Goal: Information Seeking & Learning: Check status

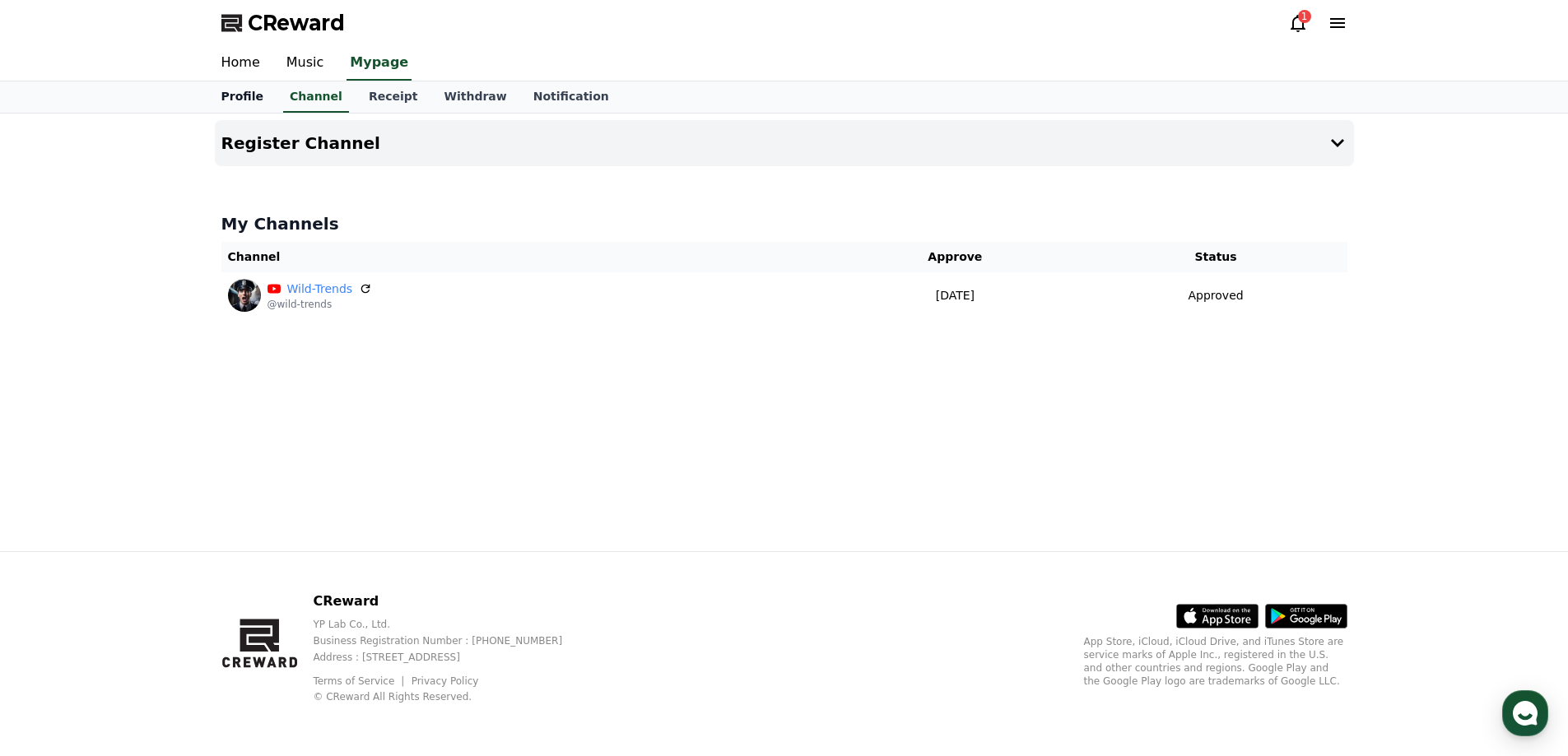
click at [251, 92] on link "Profile" at bounding box center [242, 96] width 69 height 31
select select "**********"
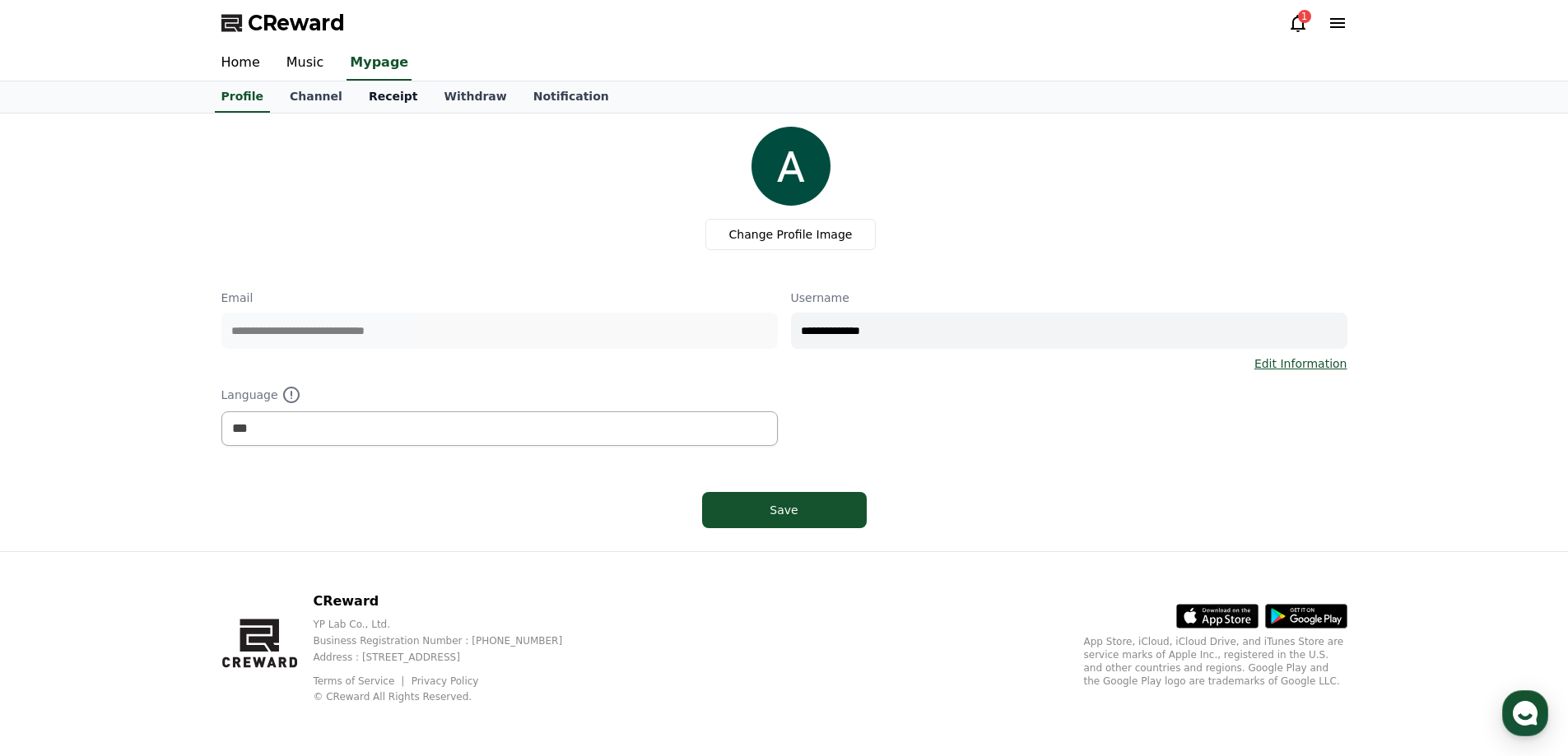
click at [381, 90] on link "Receipt" at bounding box center [393, 96] width 76 height 31
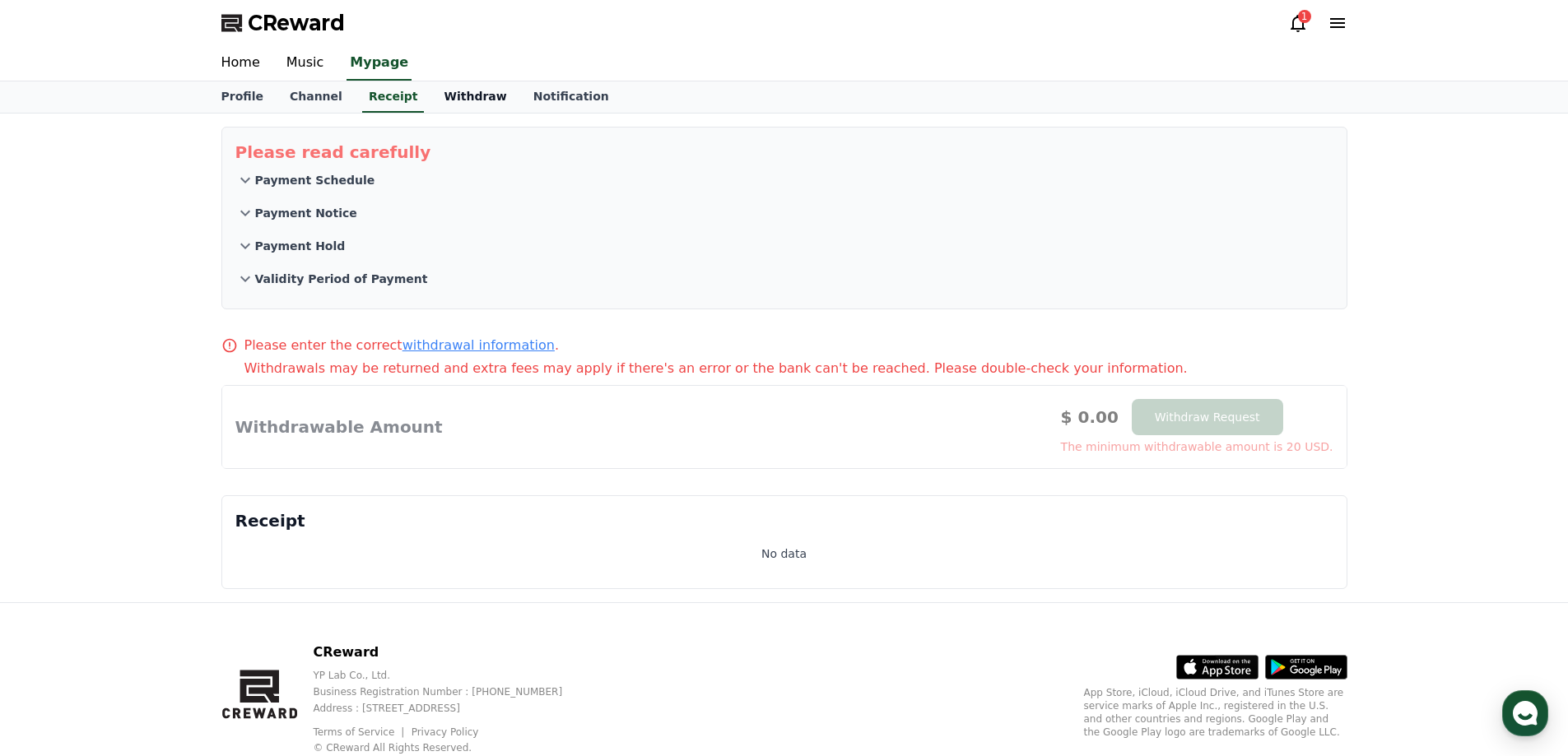
click at [468, 98] on link "Withdraw" at bounding box center [474, 96] width 88 height 31
click at [530, 93] on link "Notification" at bounding box center [571, 96] width 102 height 31
click at [319, 98] on link "Channel" at bounding box center [316, 96] width 79 height 31
click at [317, 65] on link "Music" at bounding box center [305, 63] width 65 height 35
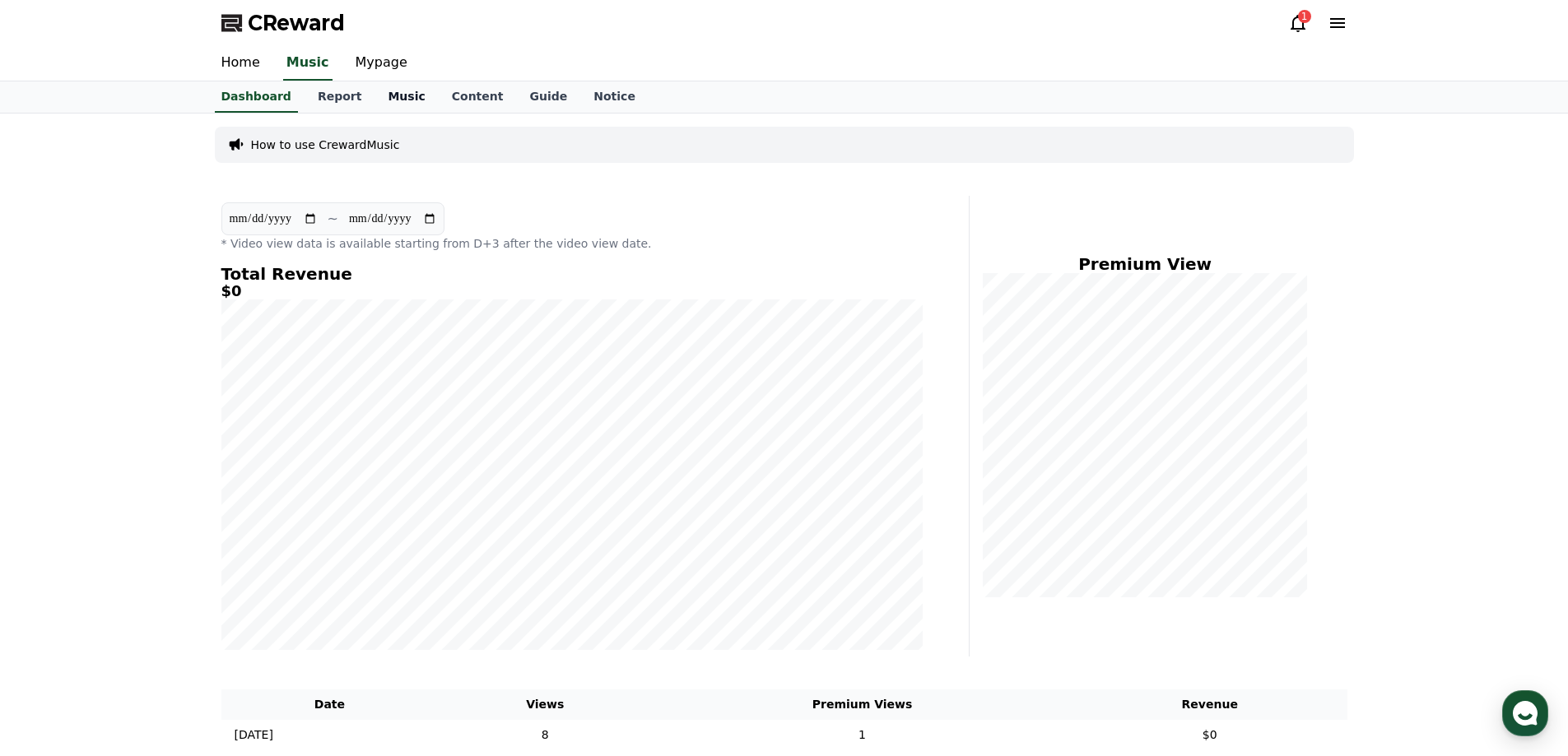
click at [387, 98] on link "Music" at bounding box center [406, 96] width 64 height 31
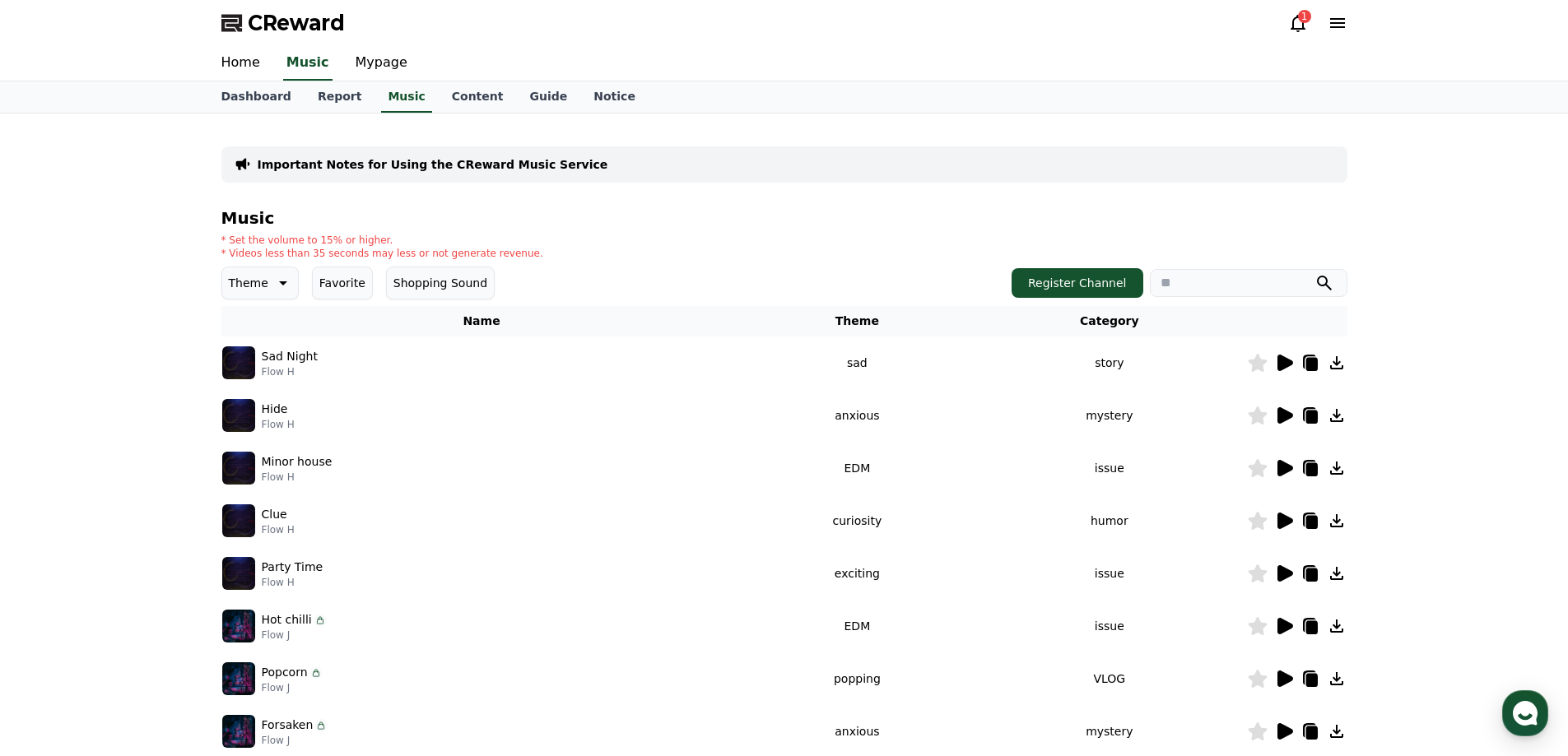
click at [1281, 362] on icon at bounding box center [1286, 363] width 16 height 17
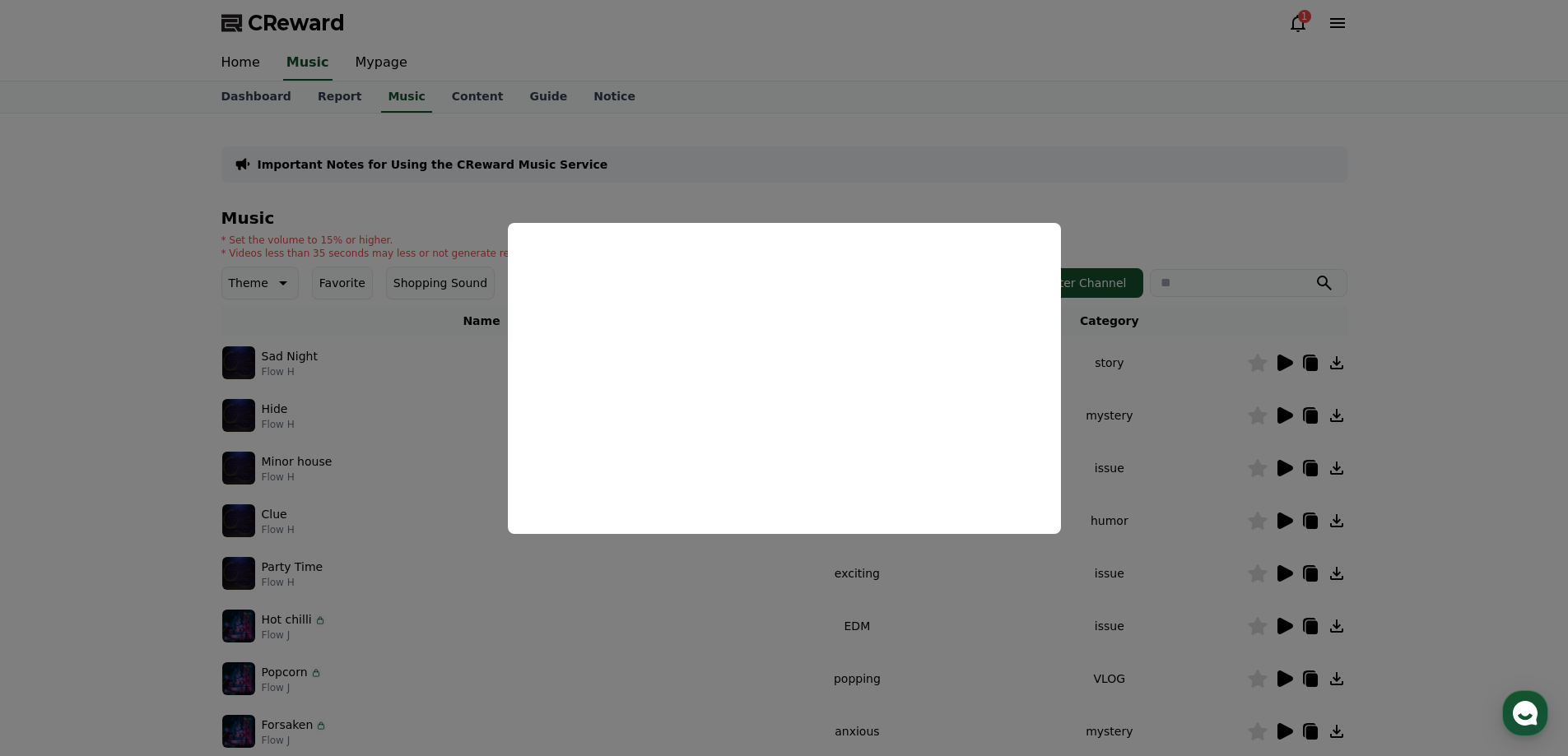
click at [1517, 258] on button "close modal" at bounding box center [784, 378] width 1568 height 756
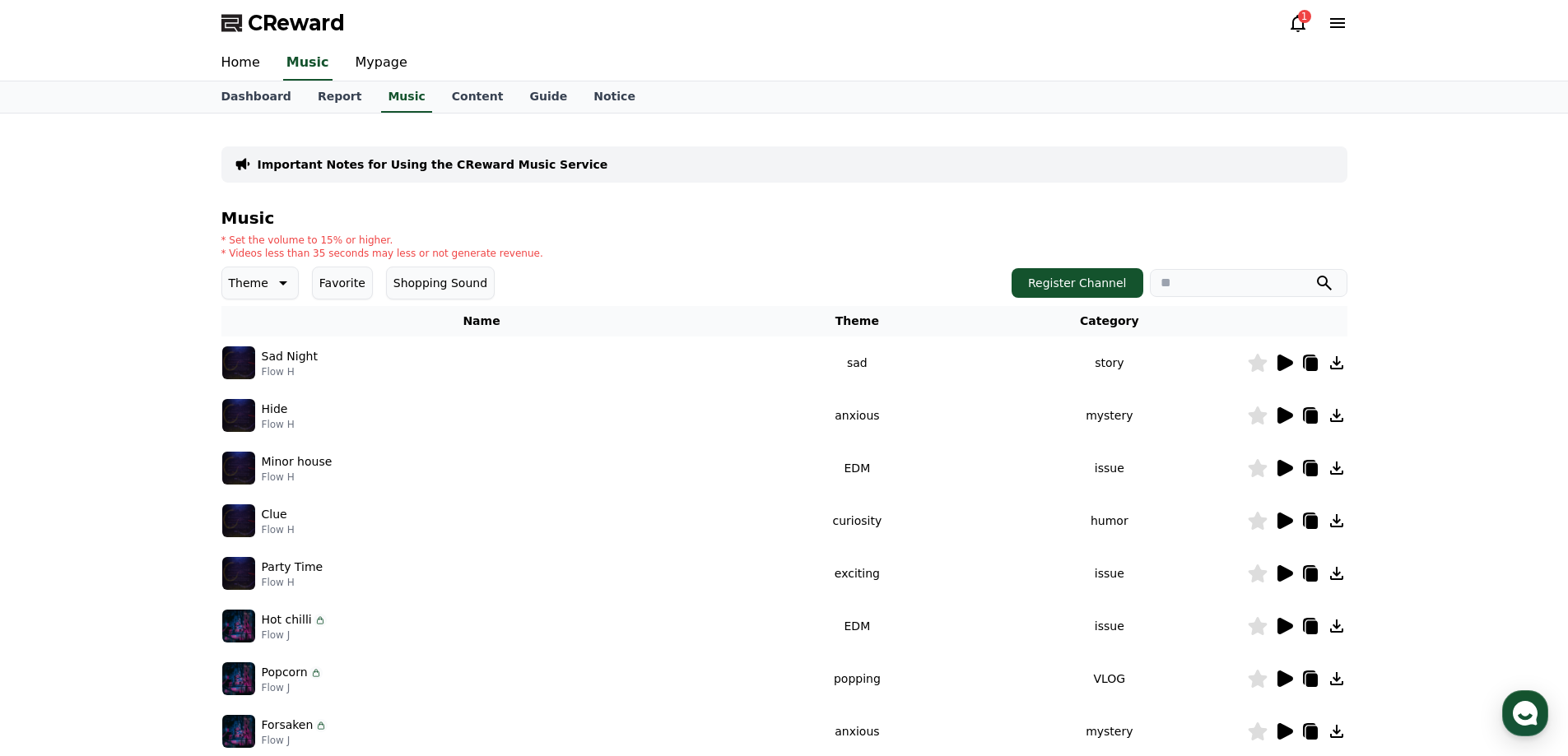
click at [1340, 360] on icon at bounding box center [1336, 363] width 20 height 20
click at [1307, 18] on div "1" at bounding box center [1304, 16] width 13 height 13
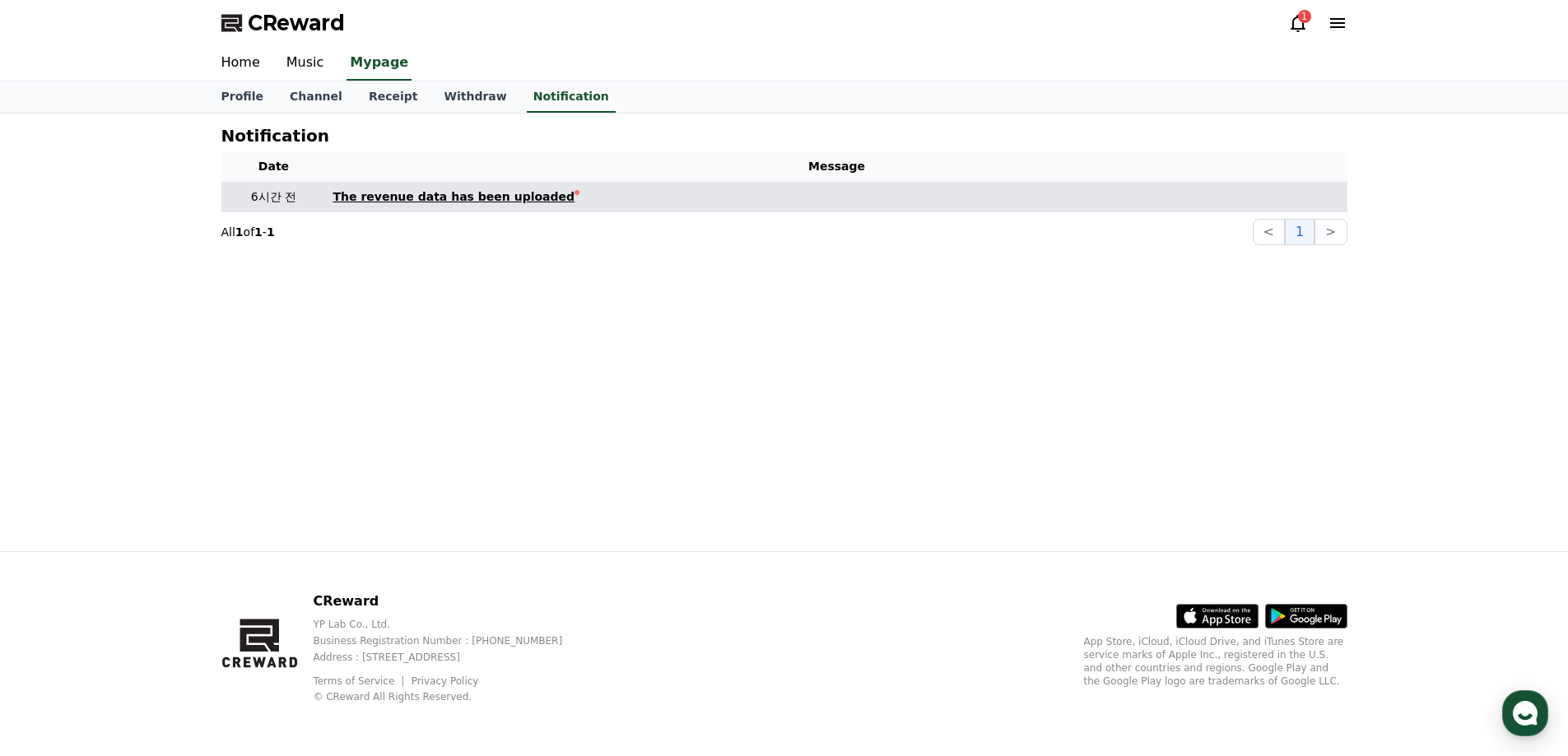
click at [593, 204] on link "The revenue data has been uploaded" at bounding box center [837, 197] width 1008 height 17
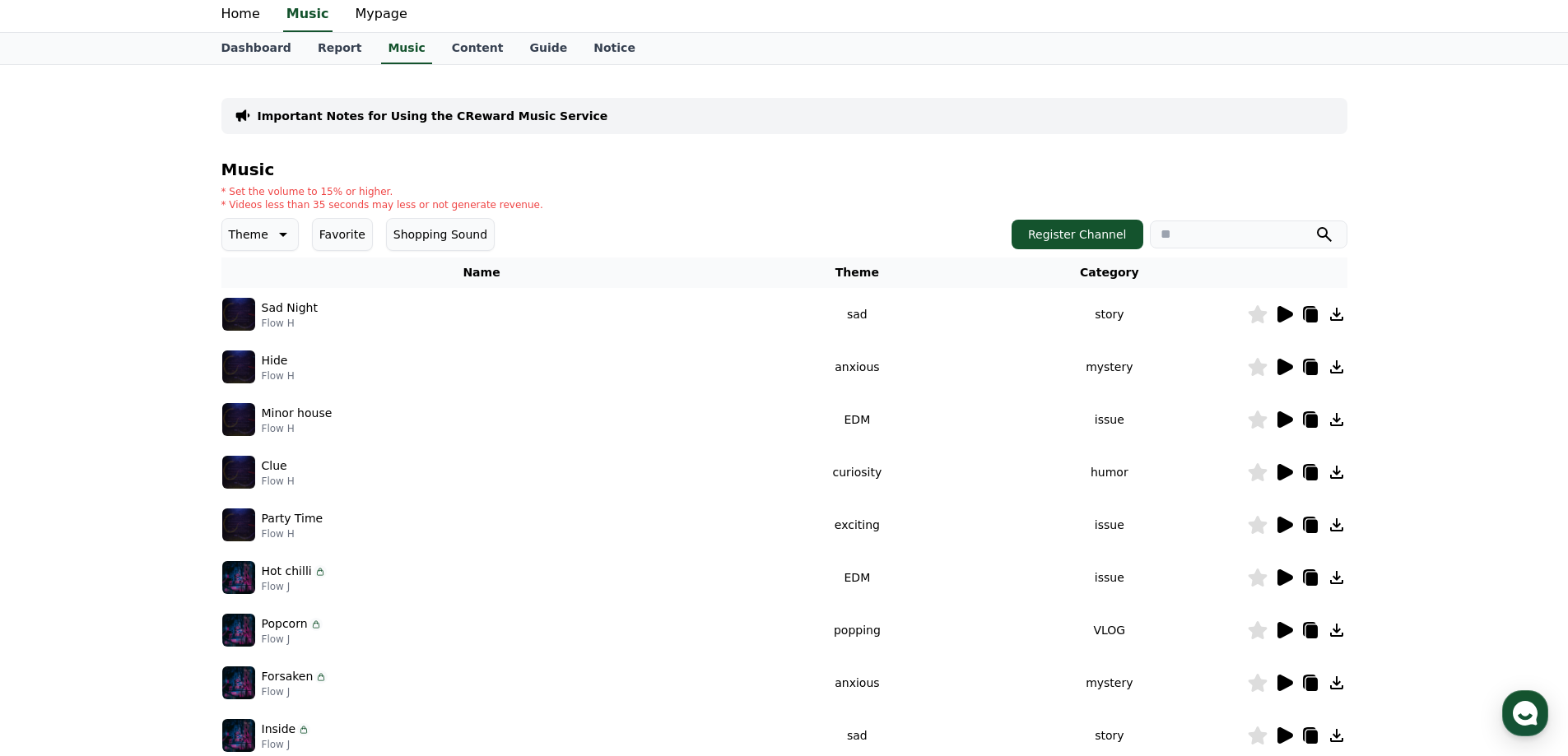
scroll to position [82, 0]
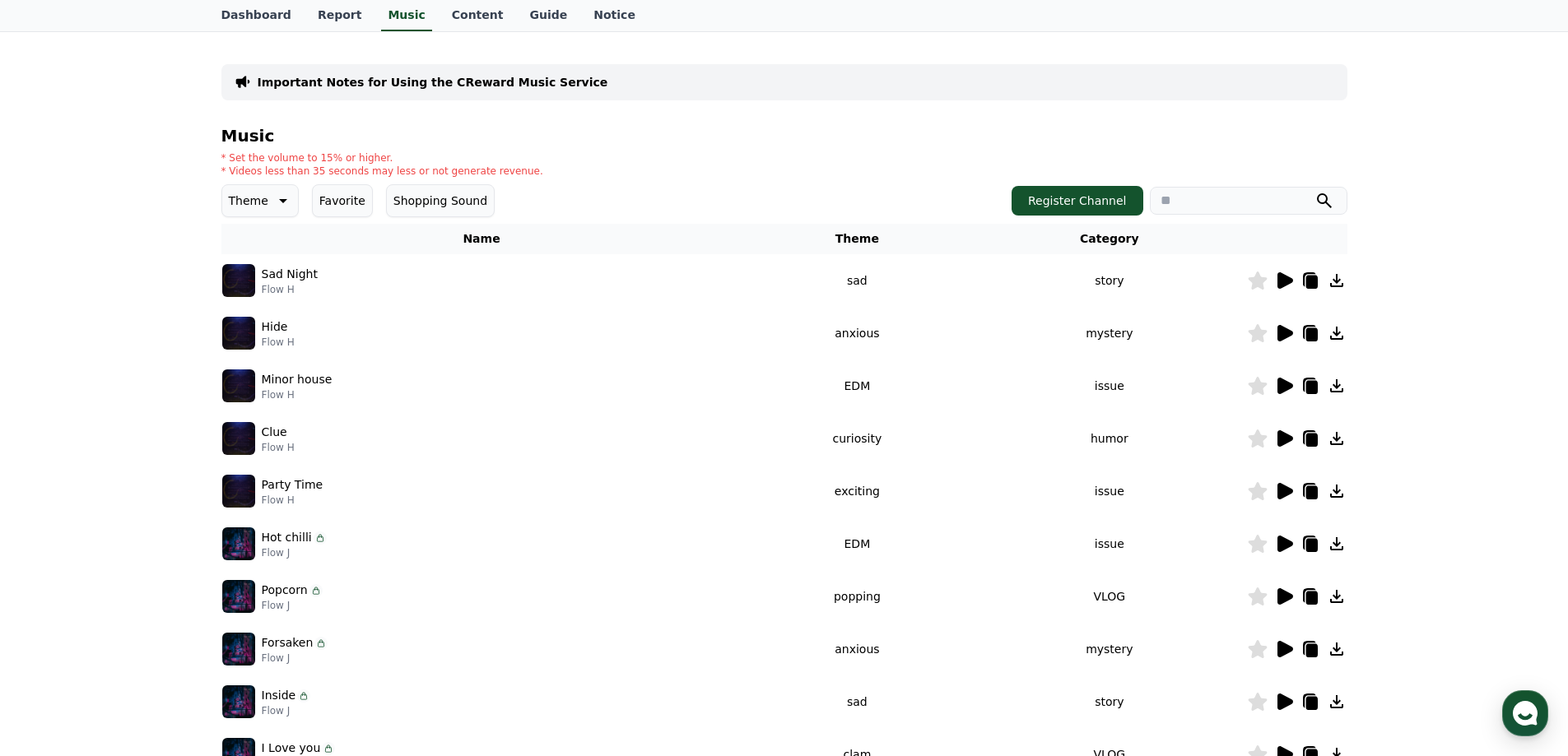
click at [1288, 280] on icon at bounding box center [1286, 280] width 16 height 17
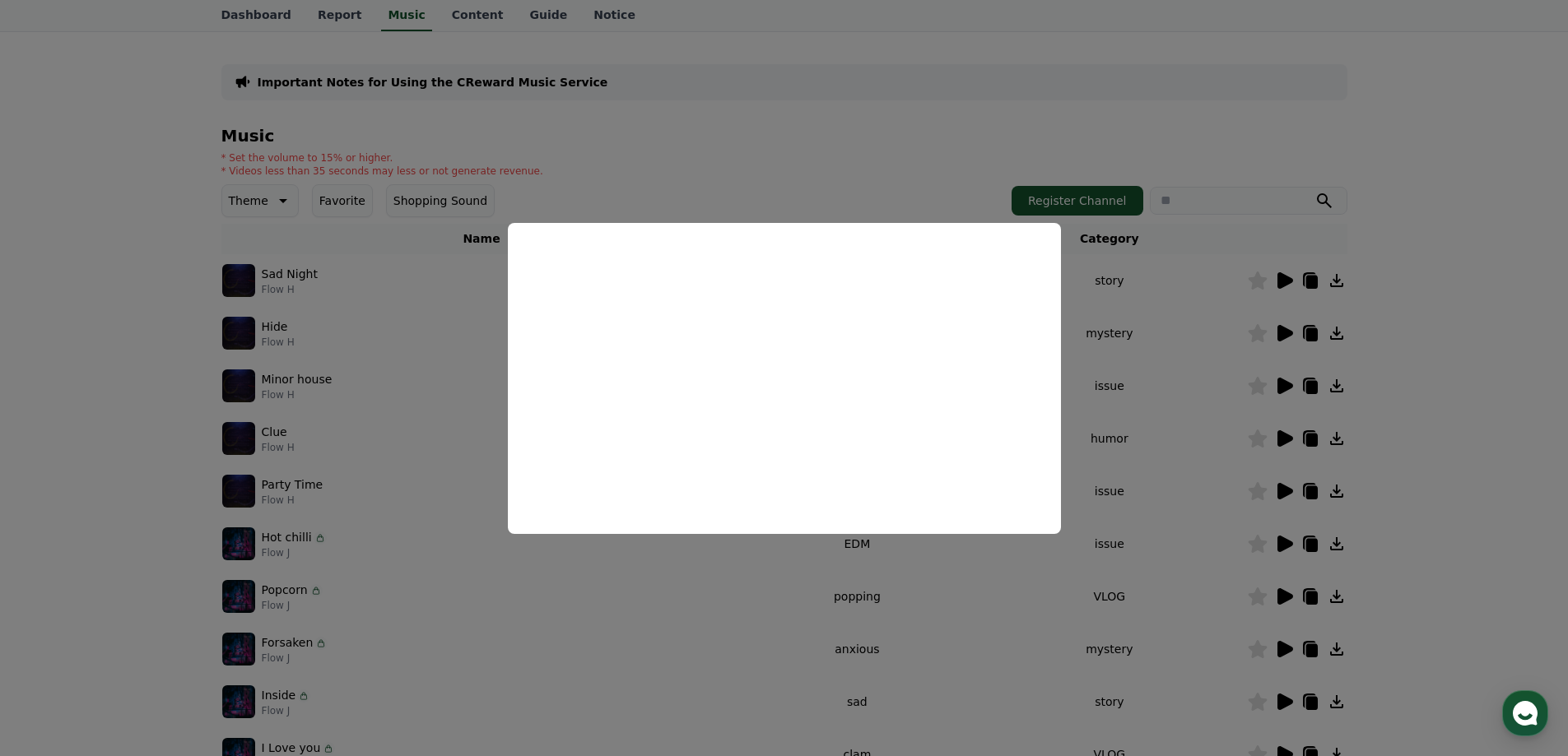
click at [1427, 163] on button "close modal" at bounding box center [784, 378] width 1568 height 756
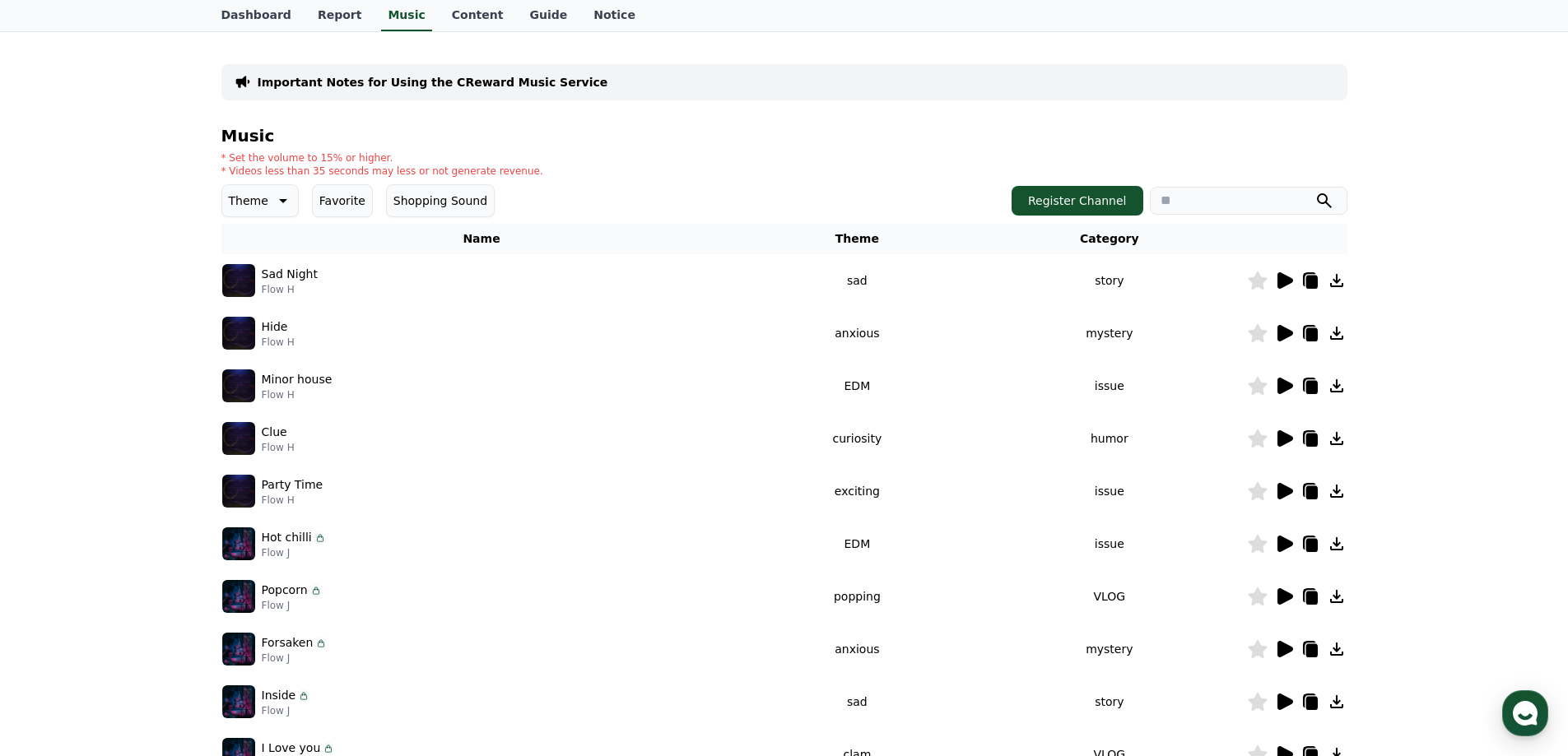
click at [1495, 296] on div "Important Notes for Using the CReward Music Service Music * Set the volume to 1…" at bounding box center [784, 428] width 1568 height 796
click at [1312, 280] on icon at bounding box center [1312, 281] width 12 height 13
